Goal: Transaction & Acquisition: Obtain resource

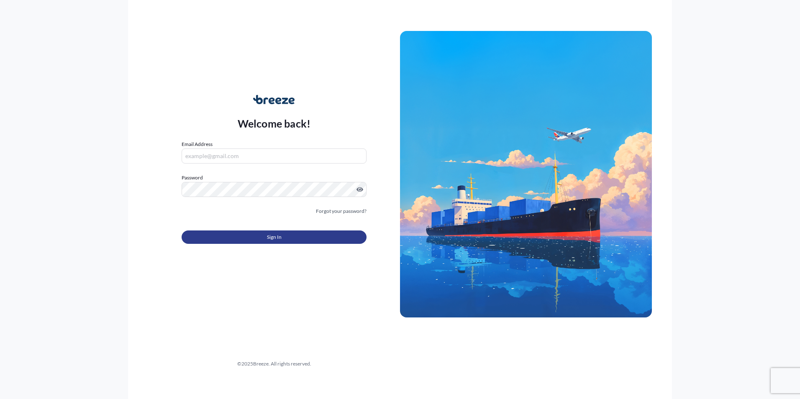
type input "[PERSON_NAME][EMAIL_ADDRESS][DOMAIN_NAME]"
click at [265, 237] on button "Sign In" at bounding box center [274, 236] width 185 height 13
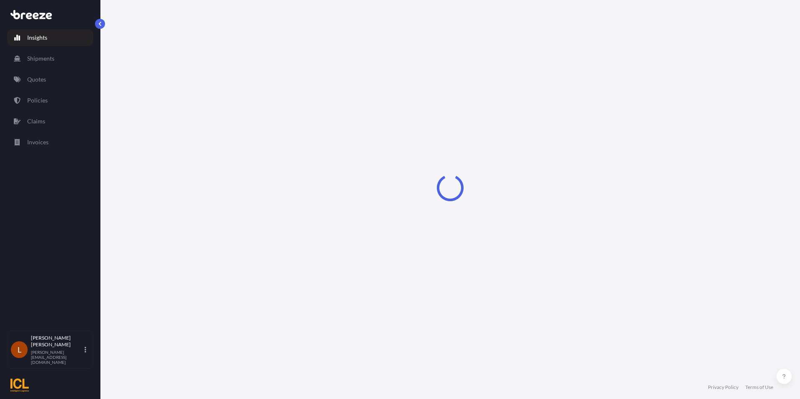
select select "2025"
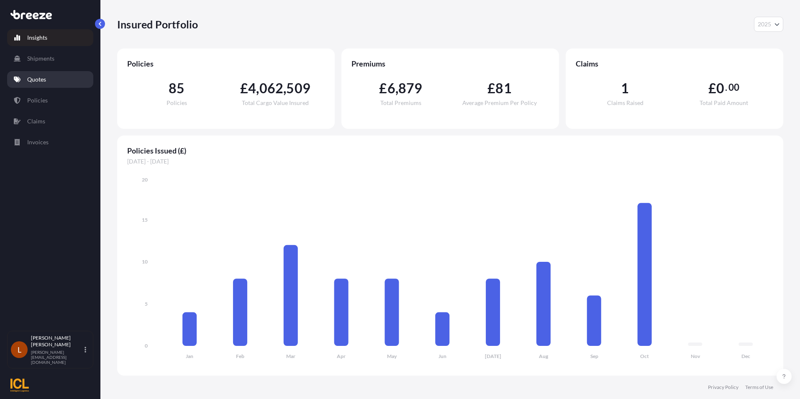
click at [44, 77] on p "Quotes" at bounding box center [36, 79] width 19 height 8
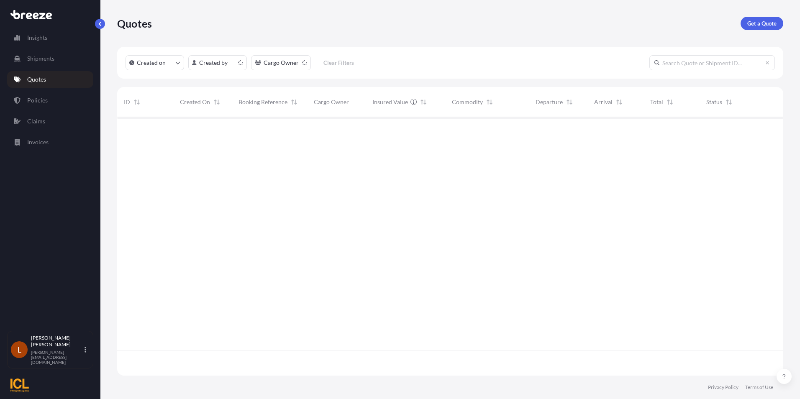
scroll to position [257, 660]
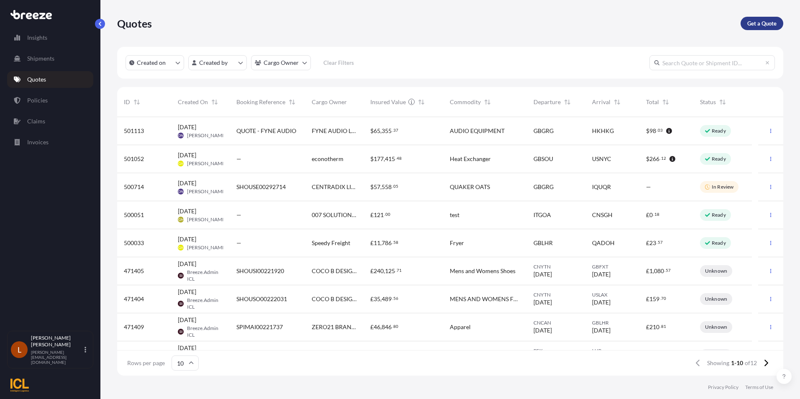
click at [771, 23] on p "Get a Quote" at bounding box center [761, 23] width 29 height 8
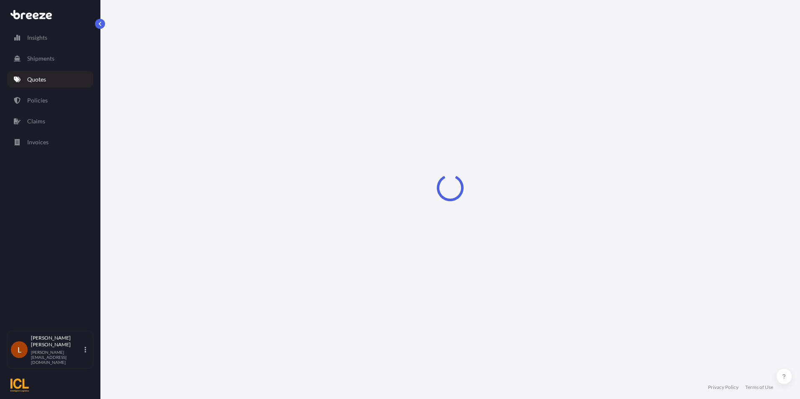
select select "Sea"
select select "1"
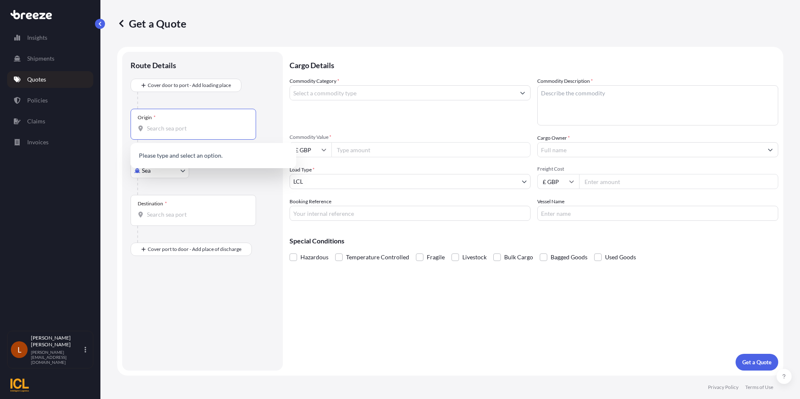
click at [167, 130] on input "Origin *" at bounding box center [196, 128] width 99 height 8
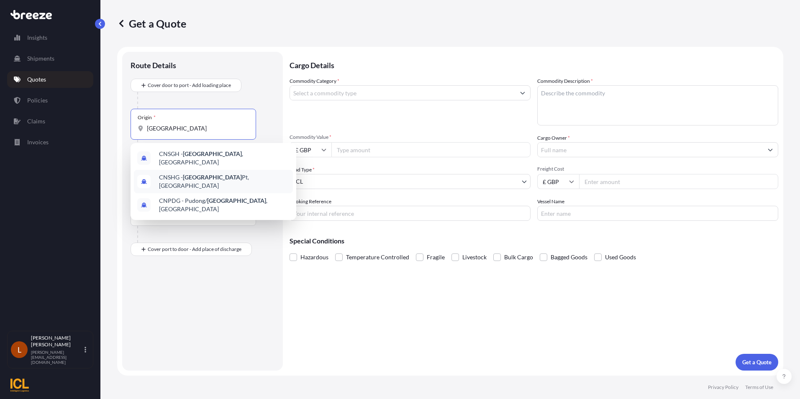
click at [213, 175] on span "CNSHG - [GEOGRAPHIC_DATA] Pt, [GEOGRAPHIC_DATA]" at bounding box center [224, 181] width 130 height 17
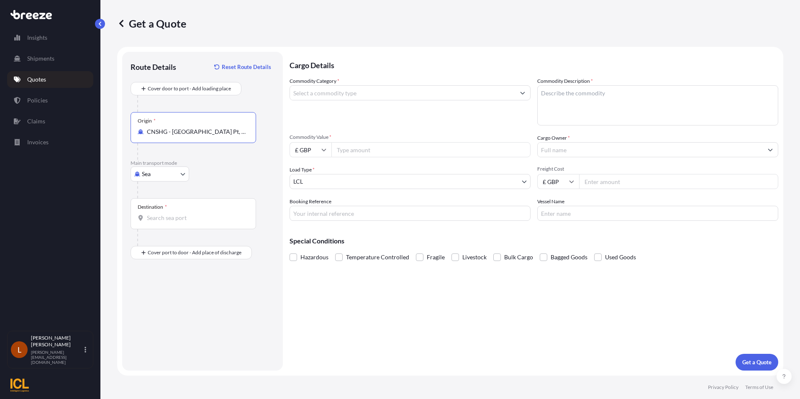
type input "CNSHG - [GEOGRAPHIC_DATA] Pt, [GEOGRAPHIC_DATA]"
click at [153, 219] on input "Destination *" at bounding box center [196, 218] width 99 height 8
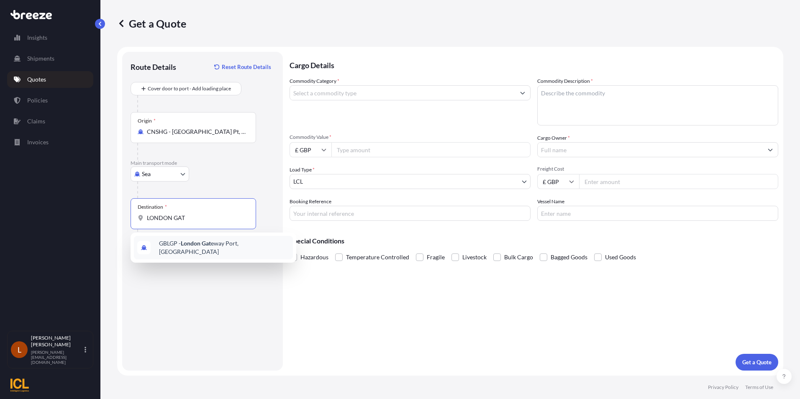
click at [222, 246] on span "GBLGP - [GEOGRAPHIC_DATA] Gat eway Port, [GEOGRAPHIC_DATA]" at bounding box center [224, 247] width 130 height 17
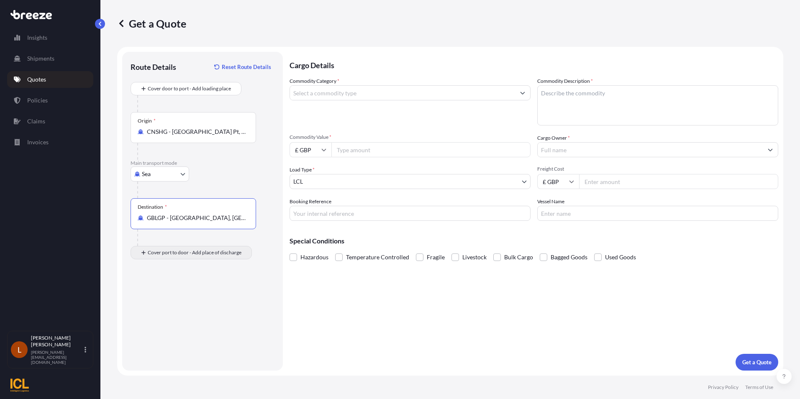
type input "GBLGP - [GEOGRAPHIC_DATA], [GEOGRAPHIC_DATA]"
click at [155, 298] on input "Place of Discharge" at bounding box center [196, 297] width 99 height 8
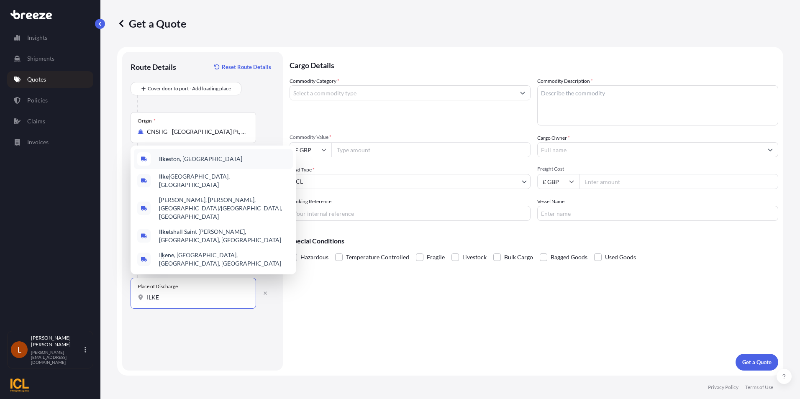
click at [181, 169] on div "Ilke ston, [GEOGRAPHIC_DATA]" at bounding box center [213, 159] width 159 height 20
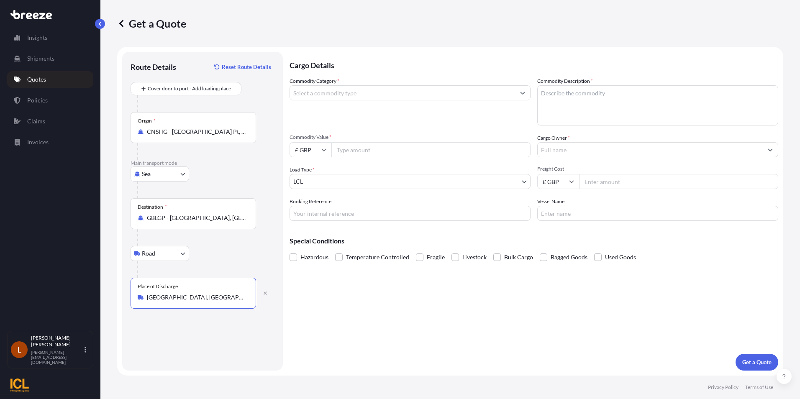
type input "[GEOGRAPHIC_DATA], [GEOGRAPHIC_DATA]"
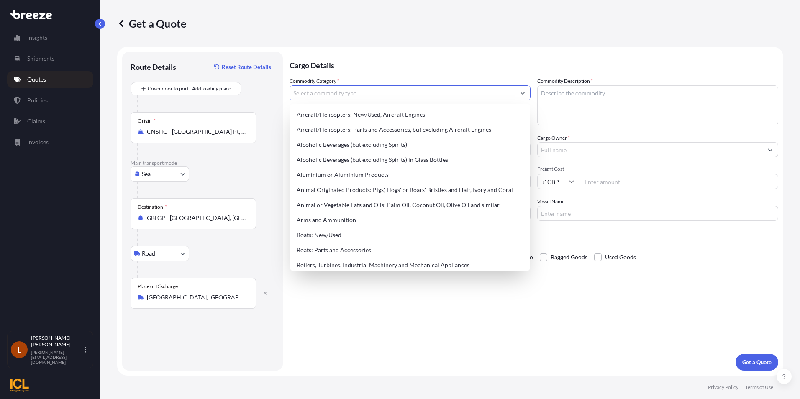
click at [524, 92] on icon "Show suggestions" at bounding box center [522, 92] width 5 height 5
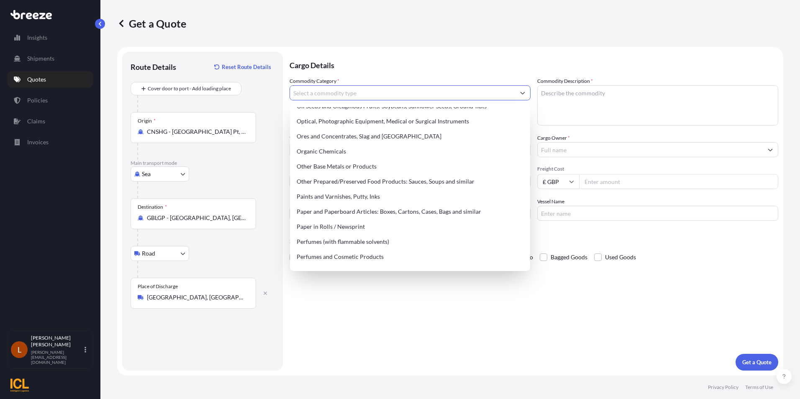
scroll to position [1338, 0]
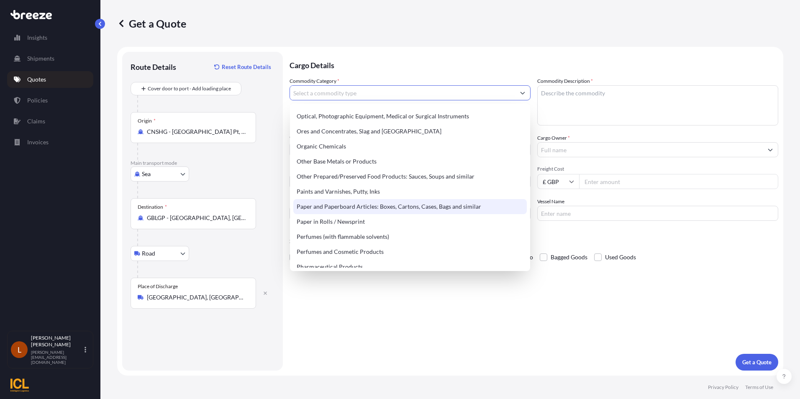
click at [415, 204] on div "Paper and Paperboard Articles: Boxes, Cartons, Cases, Bags and similar" at bounding box center [409, 206] width 233 height 15
type input "Paper and Paperboard Articles: Boxes, Cartons, Cases, Bags and similar"
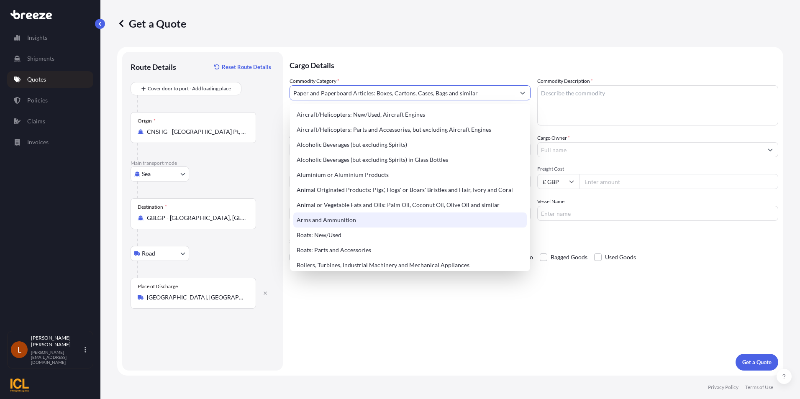
click at [557, 92] on textarea "Commodity Description *" at bounding box center [657, 105] width 241 height 40
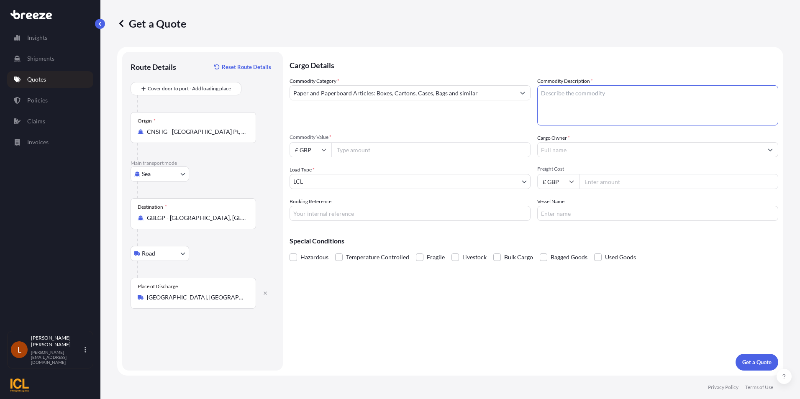
click at [557, 92] on textarea "Commodity Description *" at bounding box center [657, 105] width 241 height 40
type textarea "PAPER TABLEWARE"
click at [325, 149] on icon at bounding box center [324, 150] width 5 height 3
click at [308, 204] on div "$ USD" at bounding box center [310, 208] width 35 height 16
type input "$ USD"
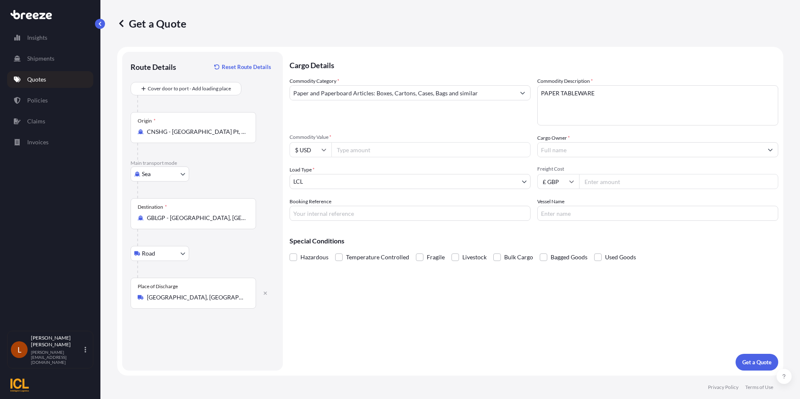
click at [350, 149] on input "Commodity Value *" at bounding box center [430, 149] width 199 height 15
type input "26415.60"
click at [773, 149] on button "Show suggestions" at bounding box center [769, 149] width 15 height 15
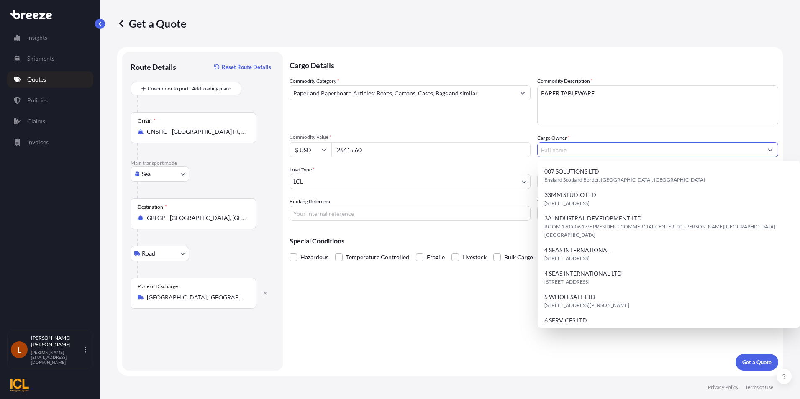
click at [596, 152] on input "Cargo Owner *" at bounding box center [649, 149] width 225 height 15
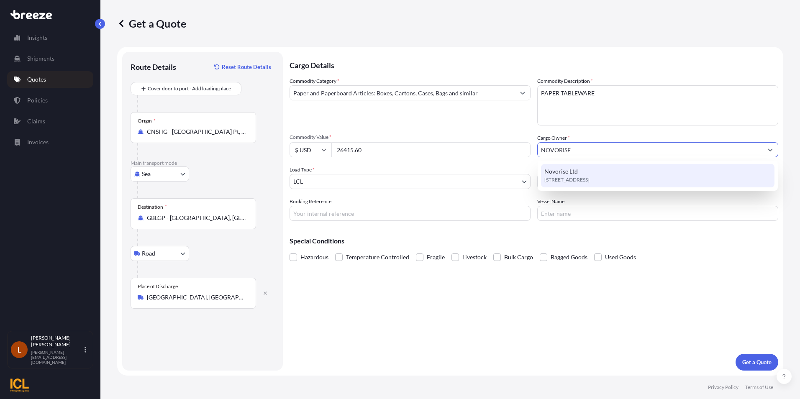
click at [574, 174] on span "Novorise Ltd" at bounding box center [560, 171] width 33 height 8
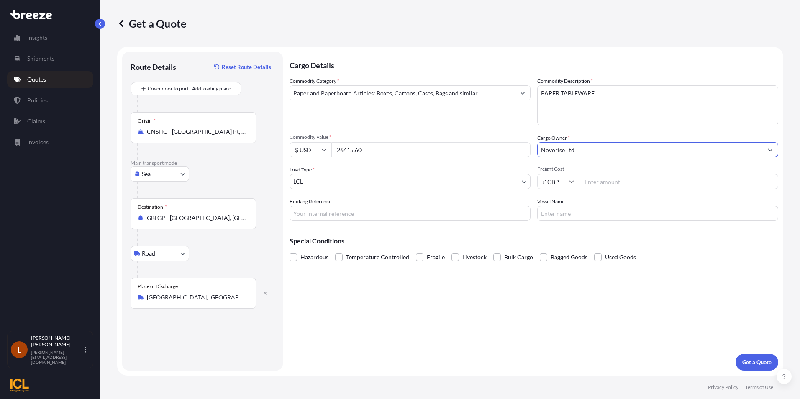
type input "Novorise Ltd"
click at [526, 178] on body "5 options available. 0 options available. 1 option available. Insights Shipment…" at bounding box center [400, 199] width 800 height 399
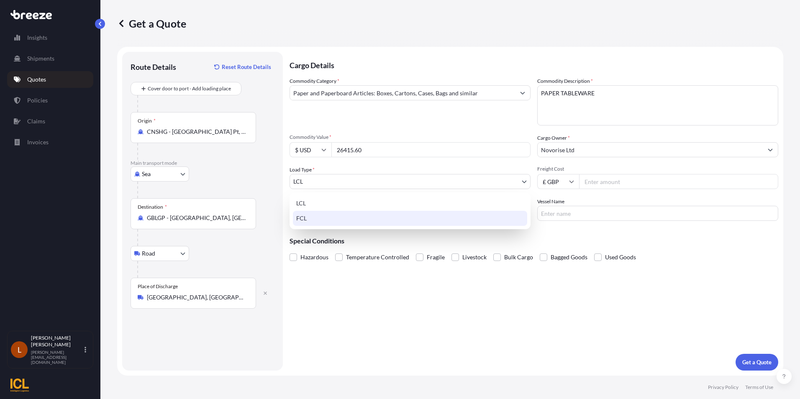
click at [372, 219] on div "FCL" at bounding box center [410, 218] width 234 height 15
select select "2"
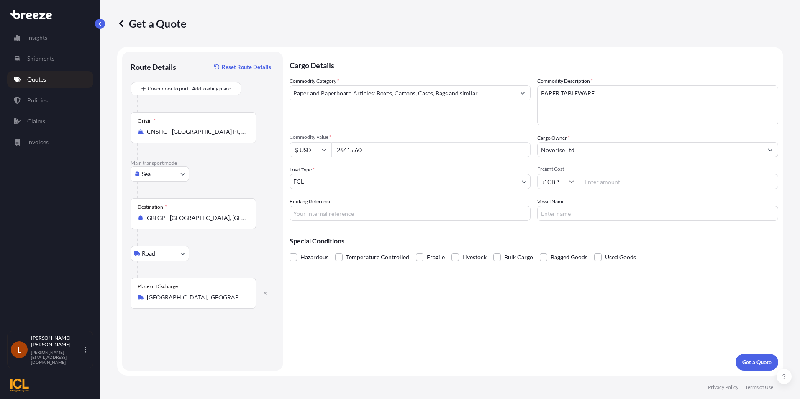
click at [302, 213] on input "Booking Reference" at bounding box center [409, 213] width 241 height 15
paste input "SHOUSI00292343"
type input "SHOUSI00292343"
click at [568, 212] on input "Vessel Name" at bounding box center [657, 213] width 241 height 15
click at [572, 178] on input "£ GBP" at bounding box center [558, 181] width 42 height 15
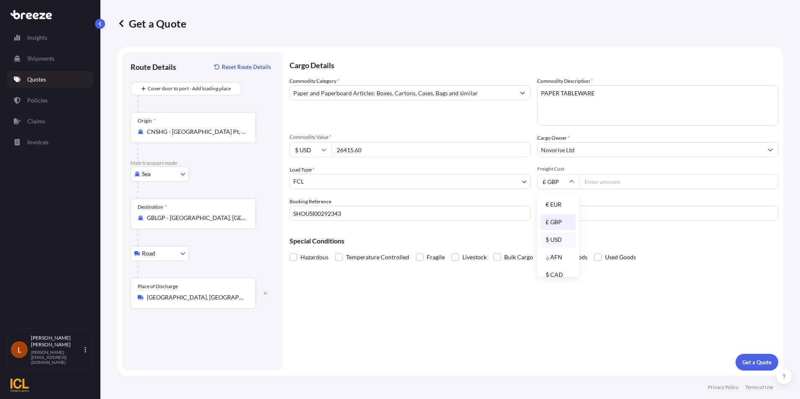
click at [556, 233] on div "$ USD" at bounding box center [557, 240] width 35 height 16
type input "$ USD"
click at [605, 182] on input "Freight Cost" at bounding box center [678, 181] width 199 height 15
type input "1850"
click at [558, 216] on input "Vessel Name" at bounding box center [657, 213] width 241 height 15
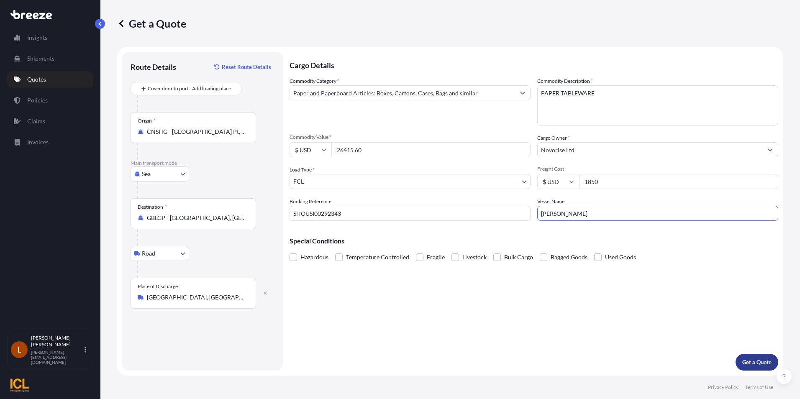
type input "[PERSON_NAME]"
click at [752, 358] on p "Get a Quote" at bounding box center [756, 362] width 29 height 8
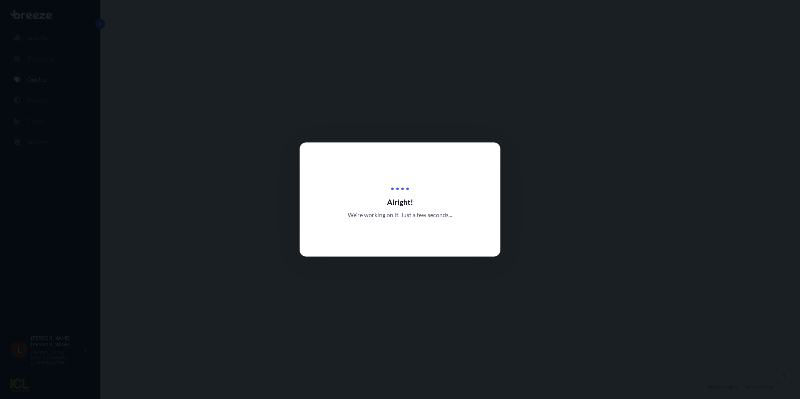
select select "Sea"
select select "Road"
select select "2"
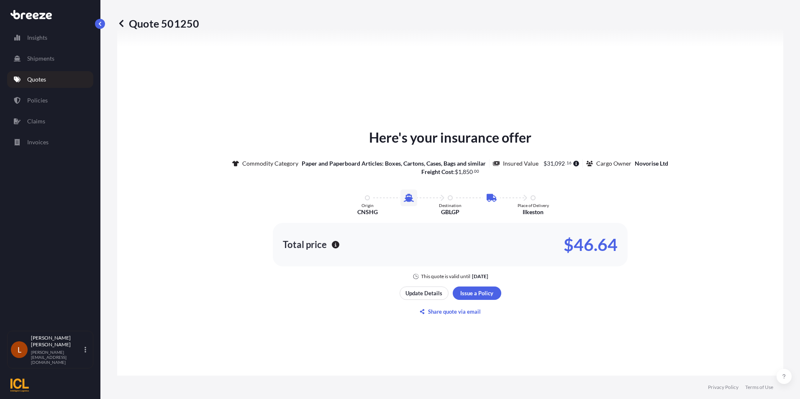
scroll to position [369, 0]
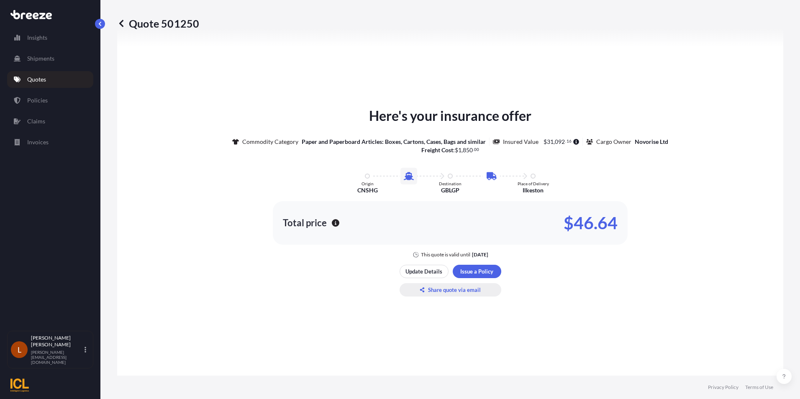
click at [445, 287] on p "Share quote via email" at bounding box center [454, 290] width 53 height 8
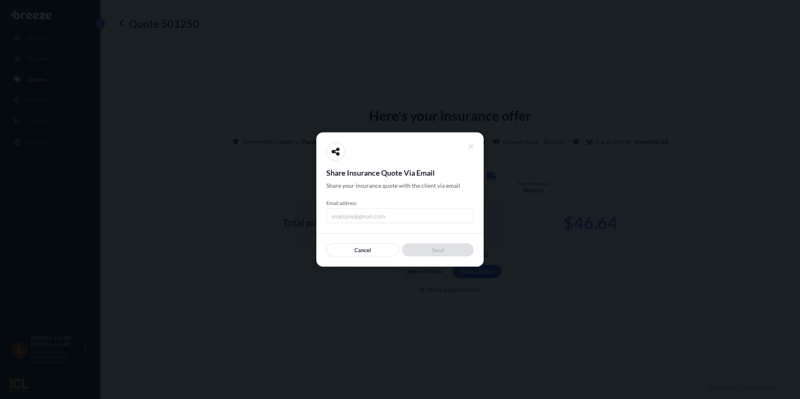
click at [353, 216] on input "Email address" at bounding box center [399, 215] width 147 height 15
type input "[PERSON_NAME][EMAIL_ADDRESS][DOMAIN_NAME]"
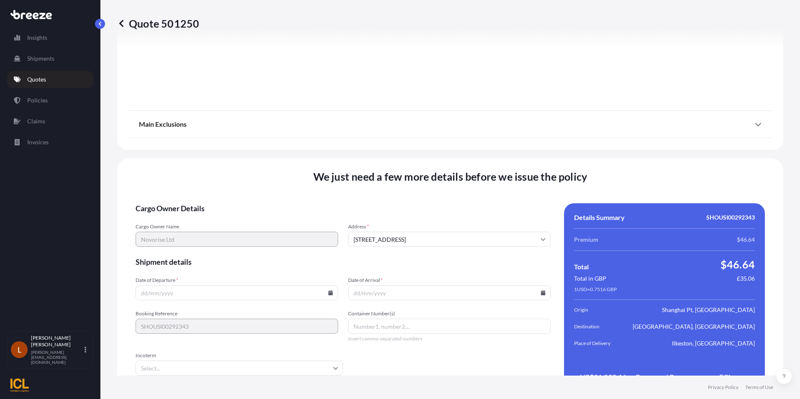
scroll to position [995, 0]
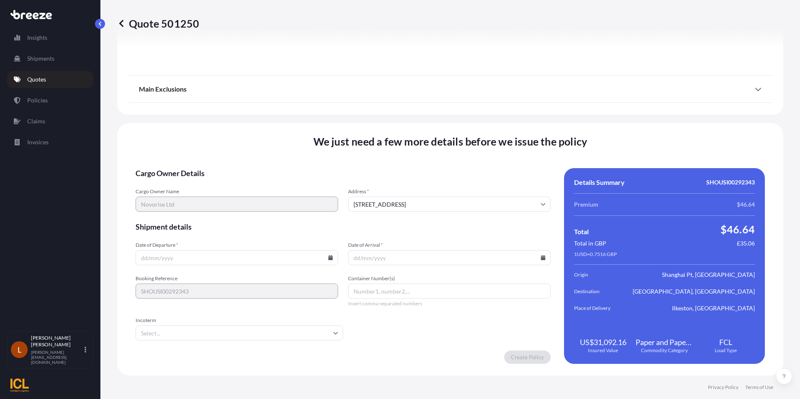
click at [183, 258] on input "Date of Departure *" at bounding box center [237, 257] width 202 height 15
click at [329, 259] on icon at bounding box center [330, 257] width 5 height 5
click at [268, 114] on button at bounding box center [269, 116] width 13 height 13
click at [235, 197] on button "25" at bounding box center [235, 198] width 13 height 13
type input "[DATE]"
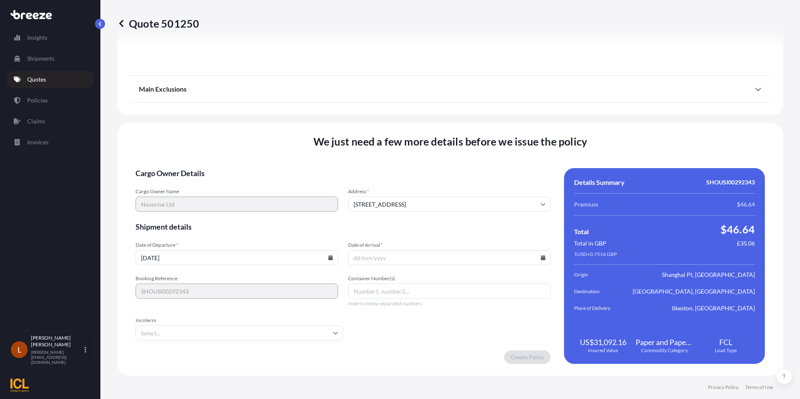
click at [540, 257] on icon at bounding box center [542, 257] width 5 height 5
click at [501, 114] on button at bounding box center [502, 116] width 13 height 13
click at [486, 151] on button "1" at bounding box center [484, 151] width 13 height 13
type input "[DATE]"
click at [354, 289] on input "Container Number(s)" at bounding box center [449, 291] width 202 height 15
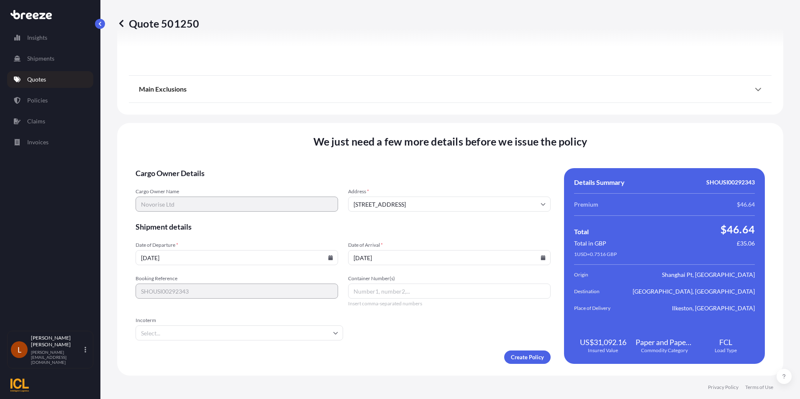
paste input "MRKU5802363"
type input "MRKU5802363"
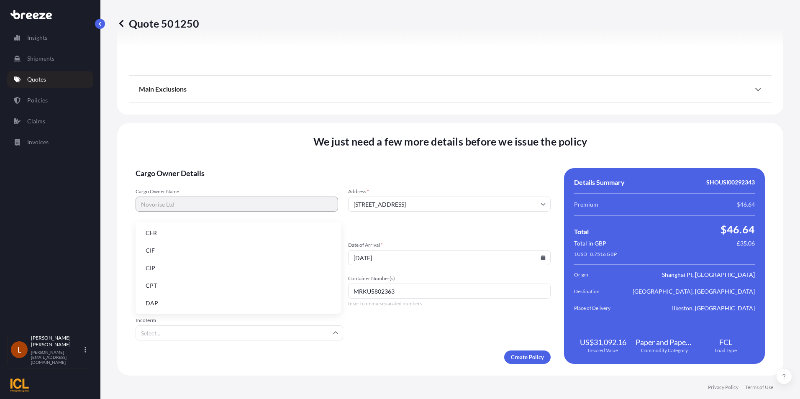
click at [334, 330] on input "Incoterm" at bounding box center [239, 332] width 207 height 15
click at [170, 302] on li "FOB" at bounding box center [238, 302] width 199 height 16
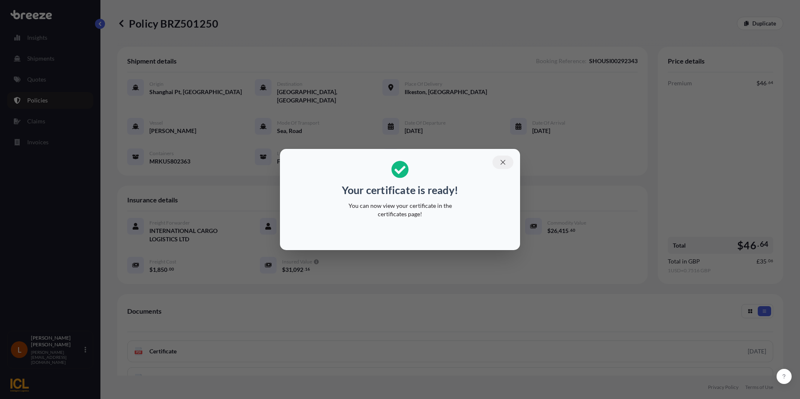
click at [503, 161] on icon "button" at bounding box center [503, 163] width 8 height 8
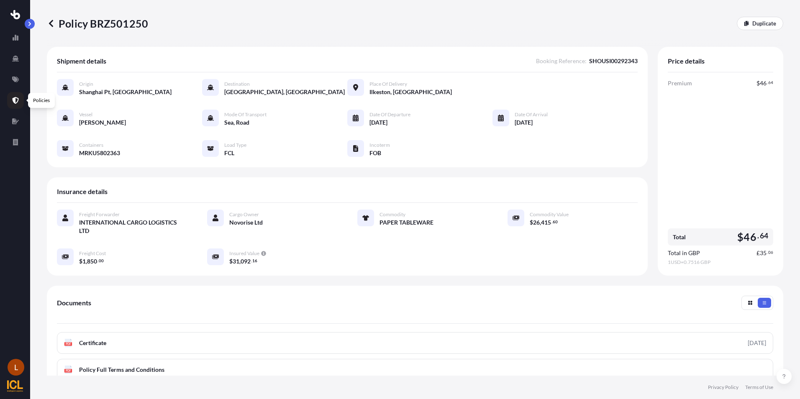
click at [17, 100] on icon at bounding box center [15, 100] width 7 height 7
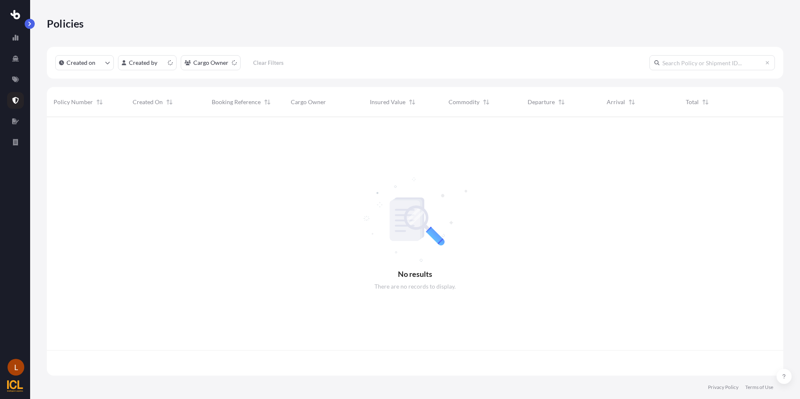
scroll to position [257, 730]
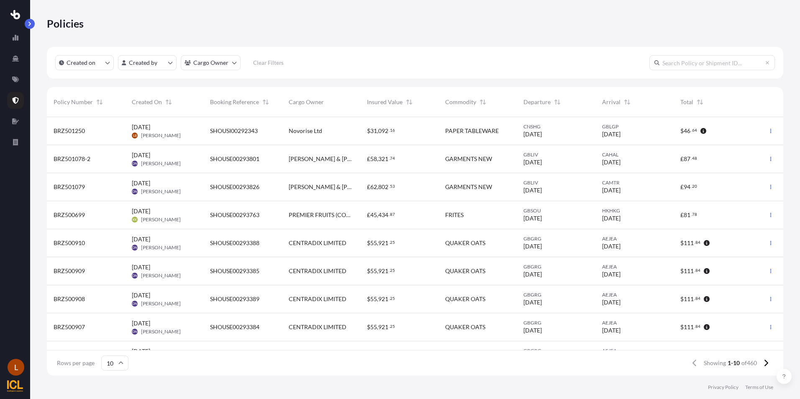
drag, startPoint x: 763, startPoint y: 131, endPoint x: 746, endPoint y: 125, distance: 18.0
click at [746, 125] on div "$ 46 . 64" at bounding box center [712, 131] width 78 height 28
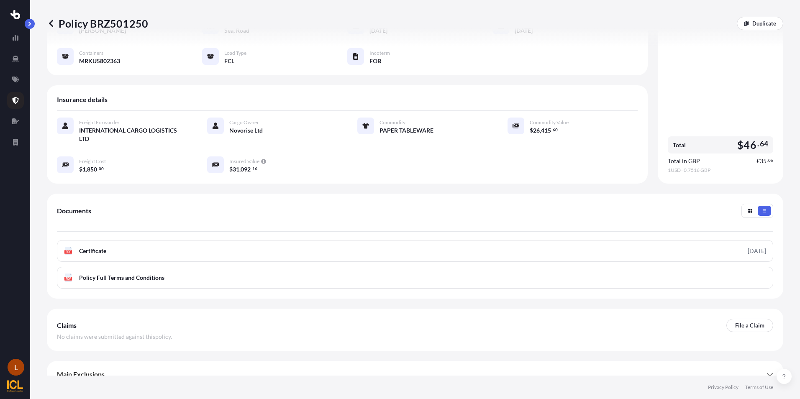
scroll to position [104, 0]
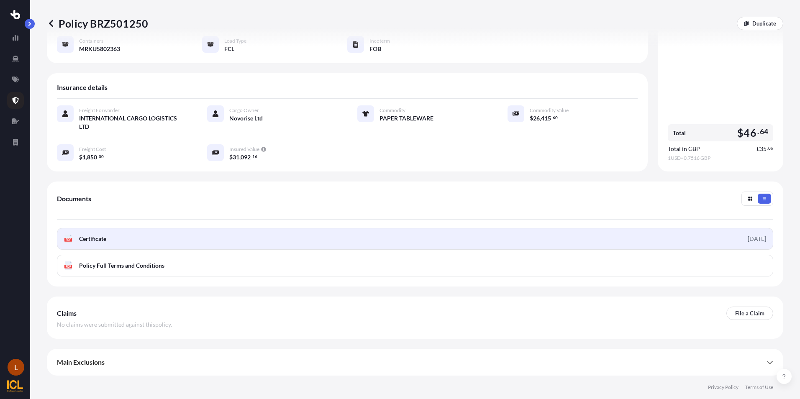
click at [124, 238] on link "PDF Certificate [DATE]" at bounding box center [415, 239] width 716 height 22
